Goal: Task Accomplishment & Management: Use online tool/utility

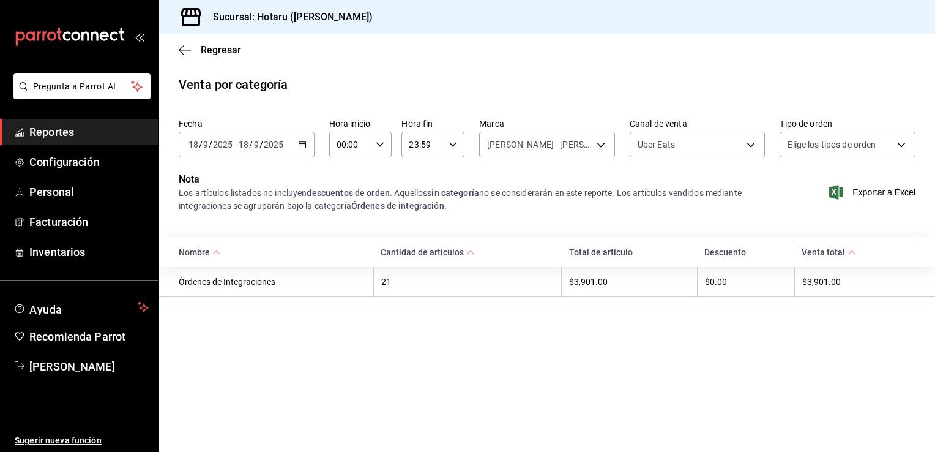
type input "619c758d-7c36-49c6-a756-e52d453908cb"
type input "UBER_EATS"
click at [179, 51] on icon "button" at bounding box center [185, 50] width 12 height 11
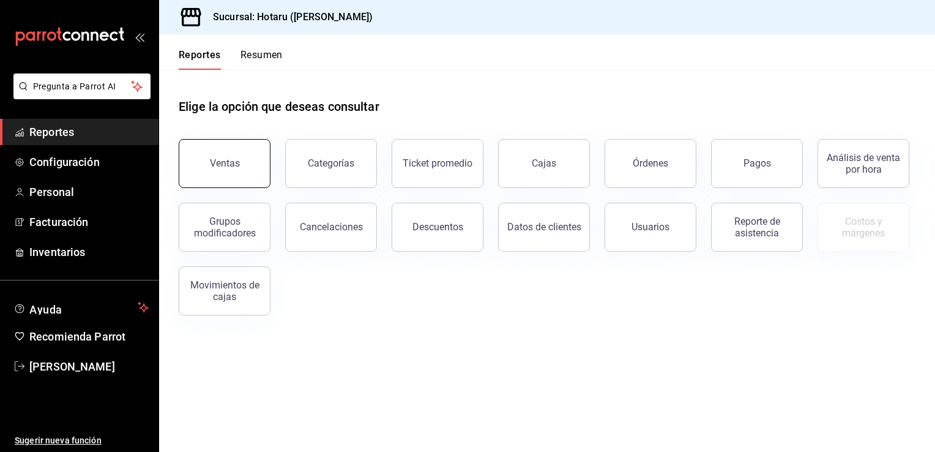
click at [211, 148] on button "Ventas" at bounding box center [225, 163] width 92 height 49
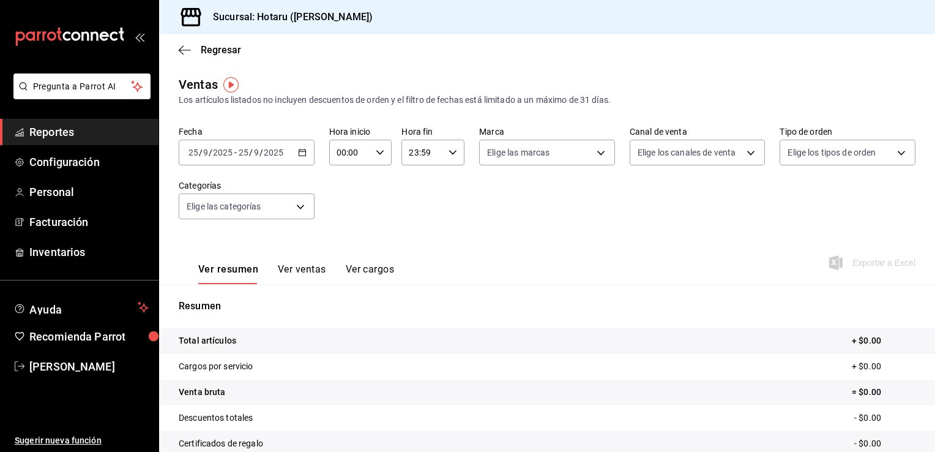
click at [299, 152] on icon "button" at bounding box center [302, 152] width 9 height 9
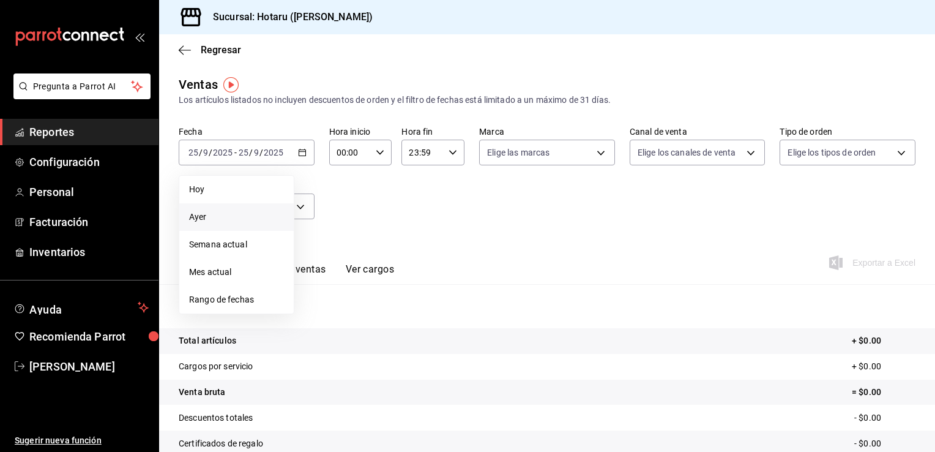
click at [239, 215] on span "Ayer" at bounding box center [236, 217] width 95 height 13
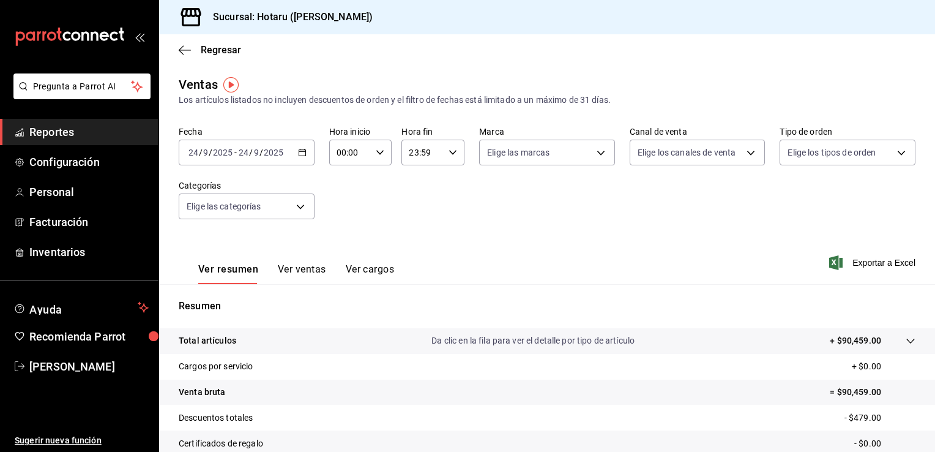
click at [294, 274] on button "Ver ventas" at bounding box center [302, 273] width 48 height 21
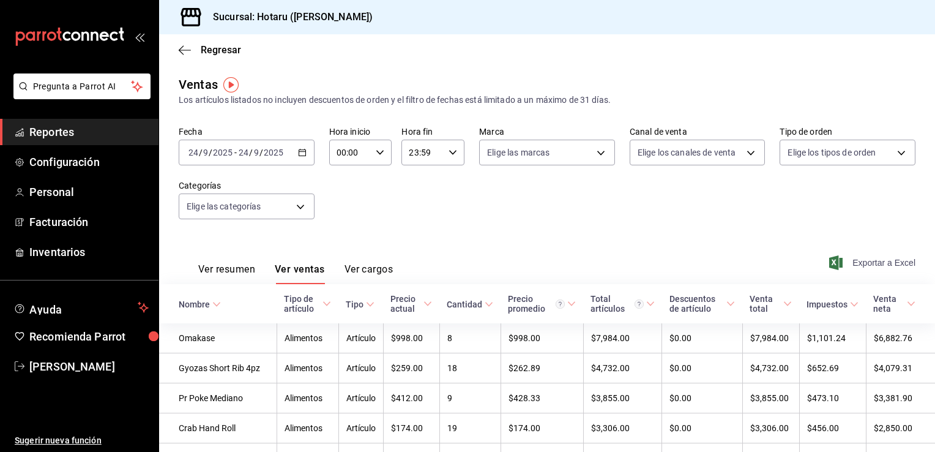
click at [874, 261] on span "Exportar a Excel" at bounding box center [874, 262] width 84 height 15
click at [182, 51] on icon "button" at bounding box center [185, 50] width 12 height 11
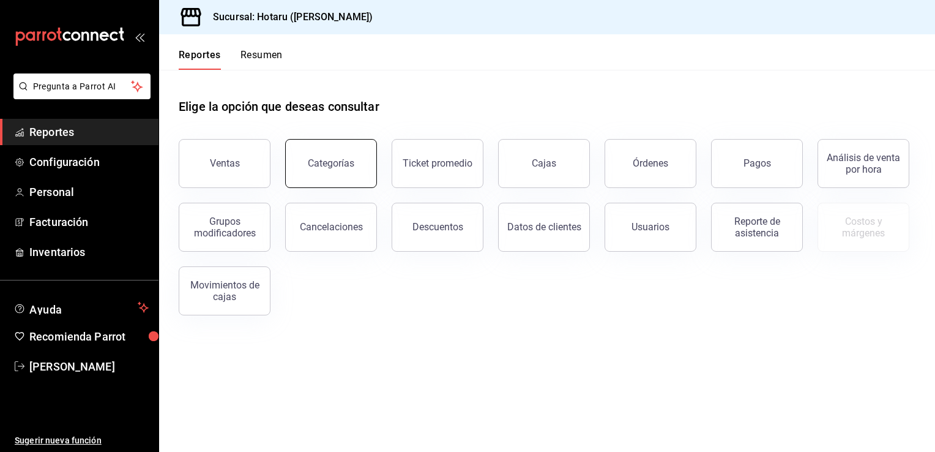
click at [333, 167] on div "Categorías" at bounding box center [331, 163] width 47 height 12
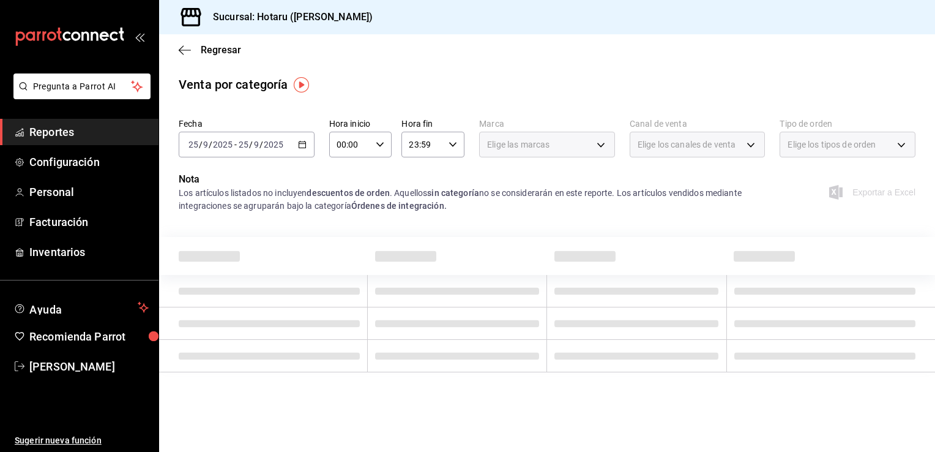
click at [302, 140] on icon "button" at bounding box center [302, 144] width 9 height 9
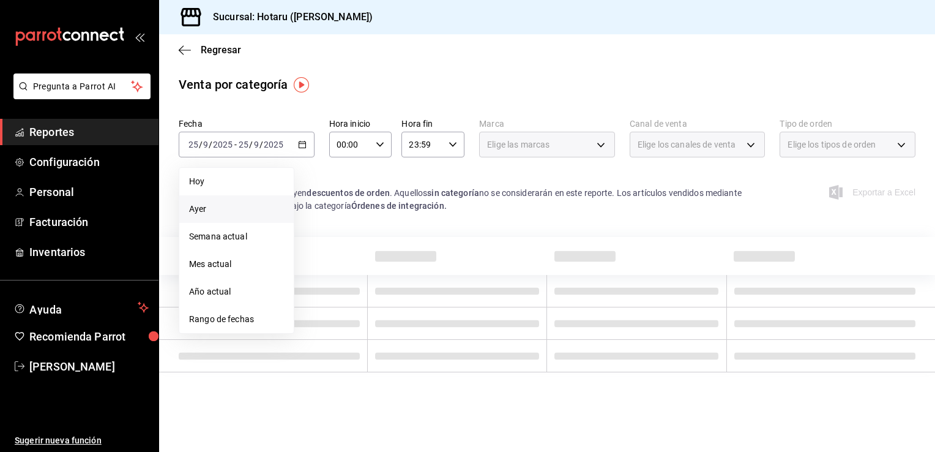
click at [246, 203] on span "Ayer" at bounding box center [236, 209] width 95 height 13
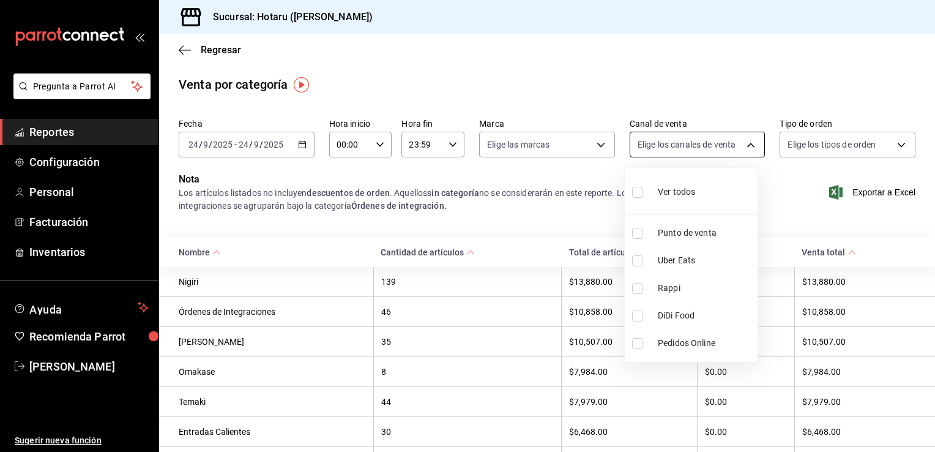
click at [752, 144] on body "Pregunta a Parrot AI Reportes Configuración Personal Facturación Inventarios Ay…" at bounding box center [467, 226] width 935 height 452
click at [635, 260] on input "checkbox" at bounding box center [637, 260] width 11 height 11
checkbox input "true"
type input "UBER_EATS"
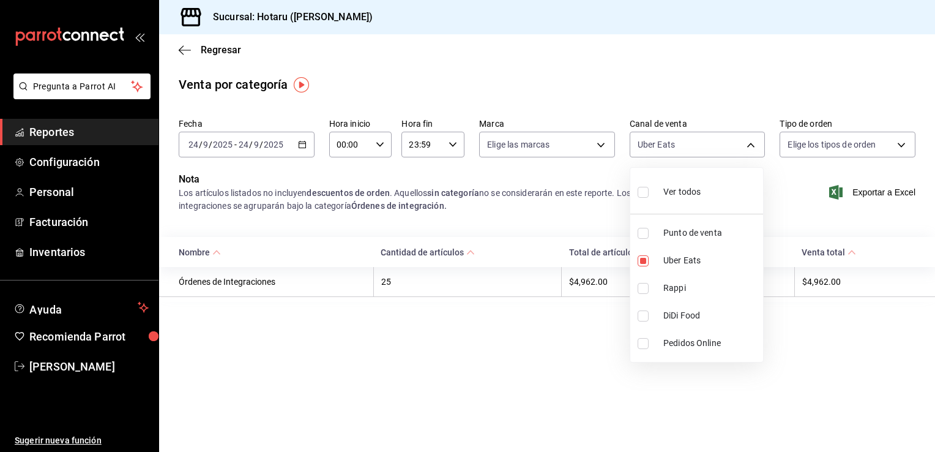
click at [602, 144] on div at bounding box center [467, 226] width 935 height 452
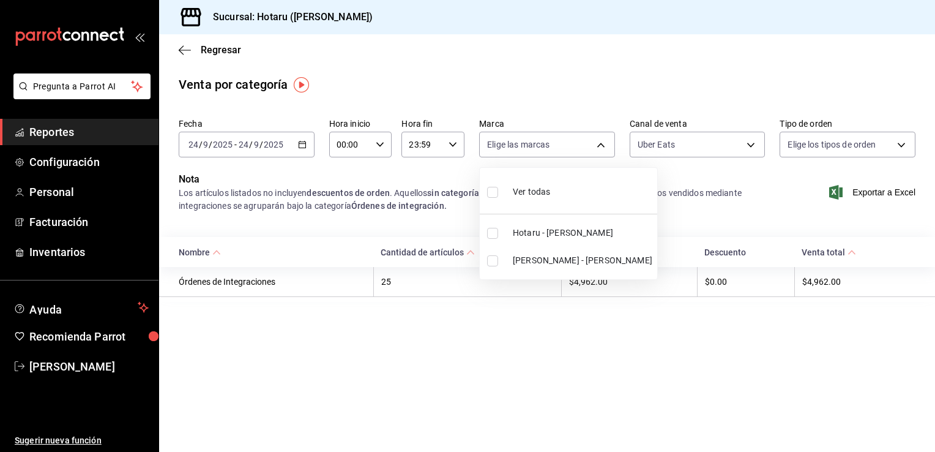
click at [602, 144] on body "Pregunta a Parrot AI Reportes Configuración Personal Facturación Inventarios Ay…" at bounding box center [467, 226] width 935 height 452
click at [495, 232] on input "checkbox" at bounding box center [492, 233] width 11 height 11
checkbox input "true"
type input "c6f689f8-63fd-49a8-a607-35aea03ac6a9"
click at [492, 231] on input "checkbox" at bounding box center [492, 233] width 11 height 11
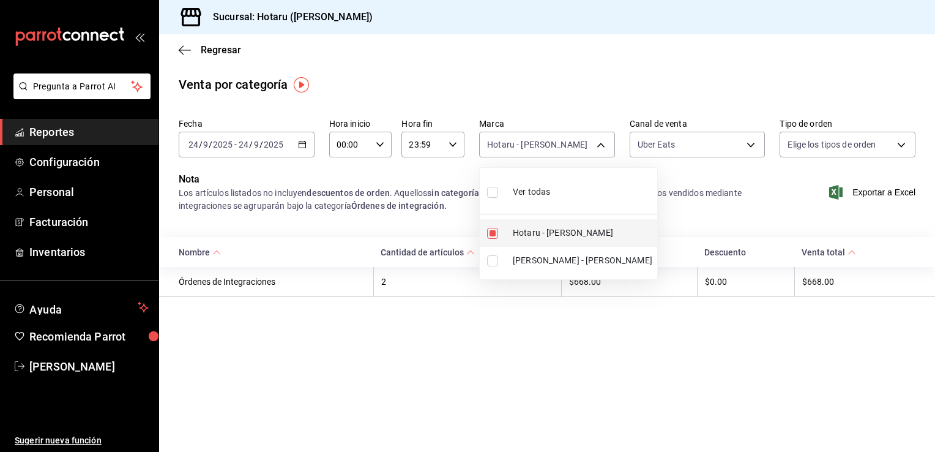
checkbox input "false"
click at [492, 255] on input "checkbox" at bounding box center [492, 260] width 11 height 11
checkbox input "true"
type input "619c758d-7c36-49c6-a756-e52d453908cb"
